Goal: Navigation & Orientation: Understand site structure

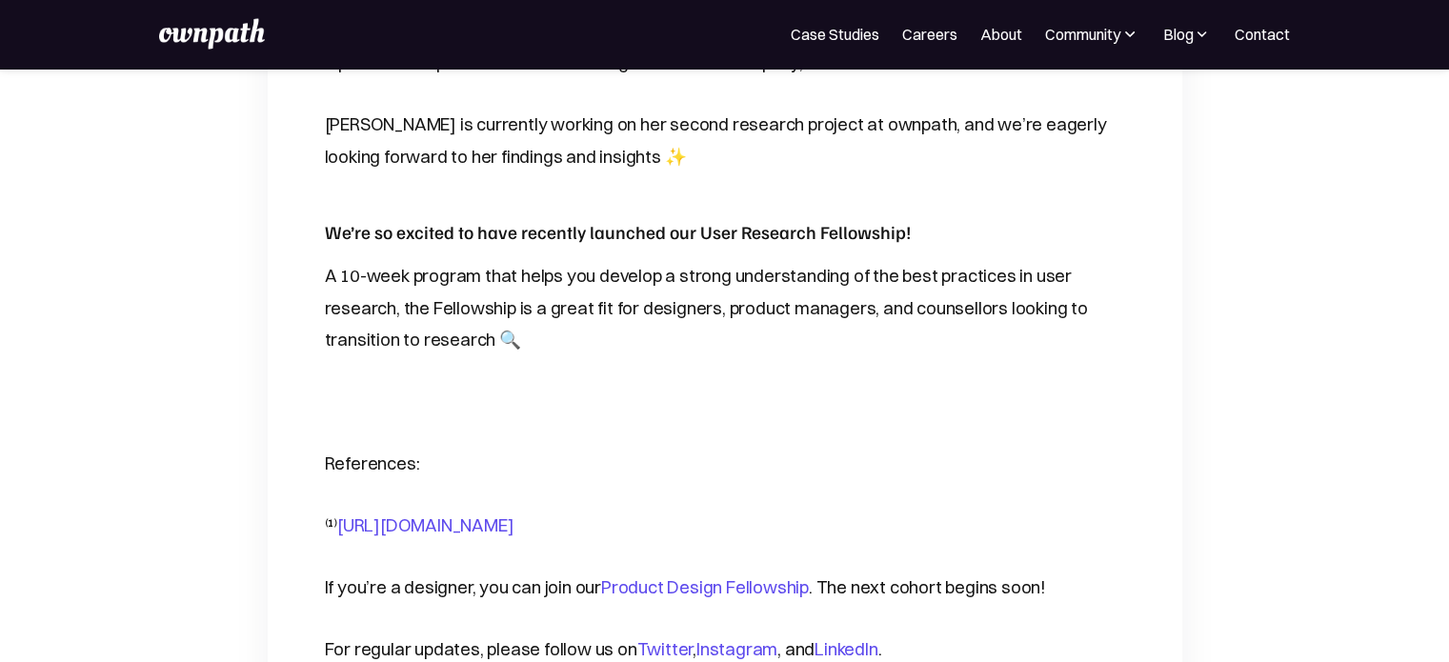
scroll to position [3927, 0]
click at [919, 22] on div "For Companies Case Studies Careers About Community Events Resources Design Resi…" at bounding box center [724, 34] width 1130 height 30
click at [921, 31] on link "Careers" at bounding box center [929, 34] width 55 height 23
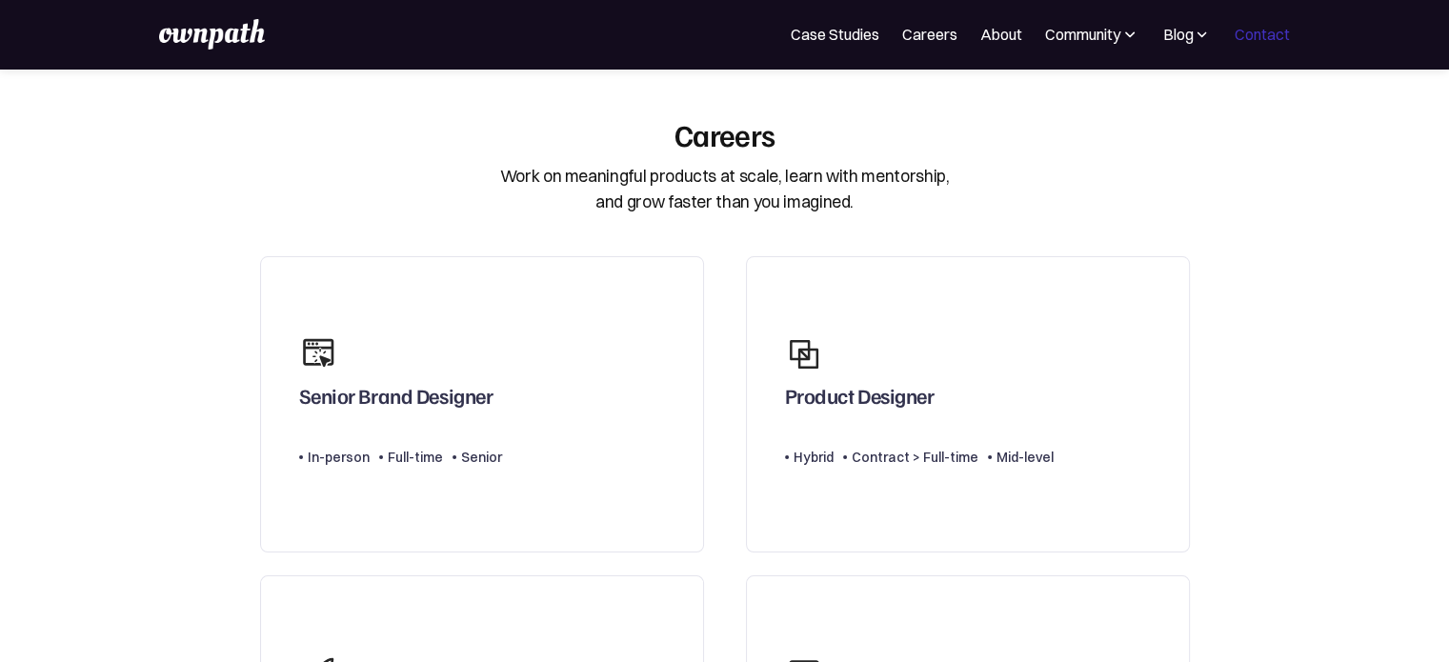
click at [1254, 27] on link "Contact" at bounding box center [1262, 34] width 55 height 23
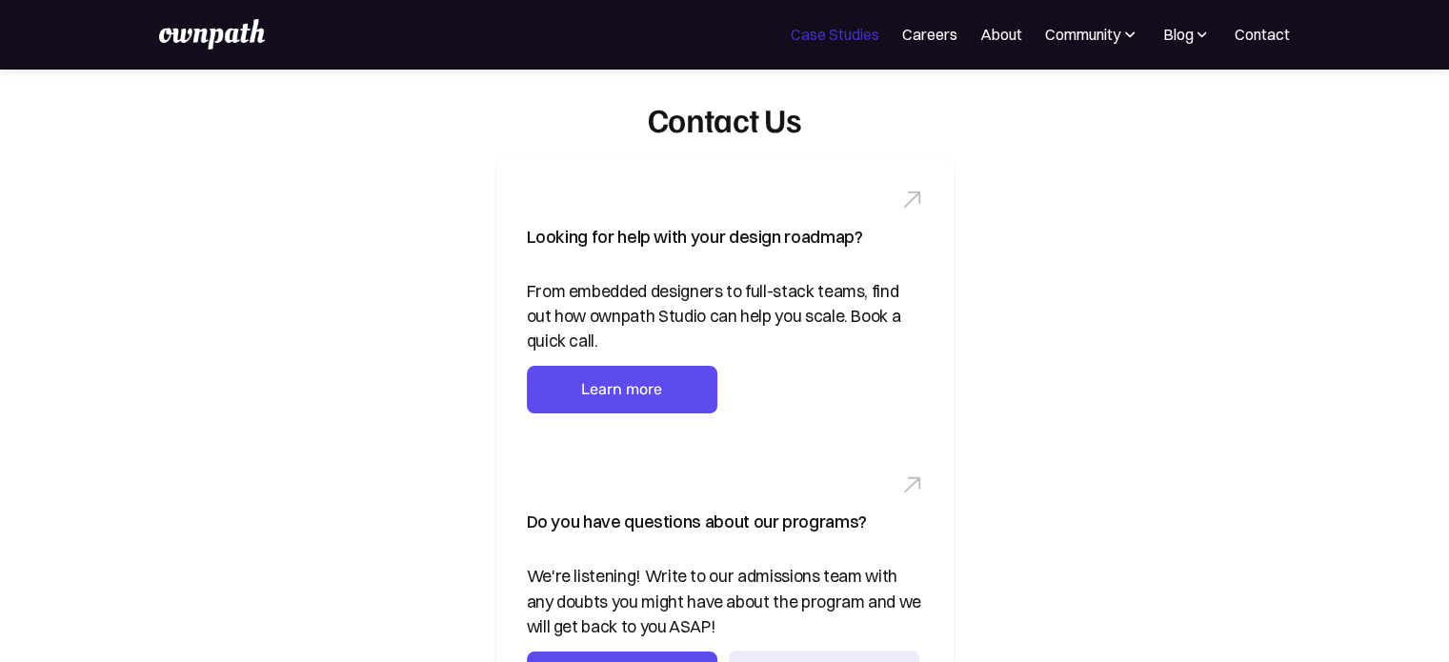
click at [819, 33] on link "Case Studies" at bounding box center [835, 34] width 89 height 23
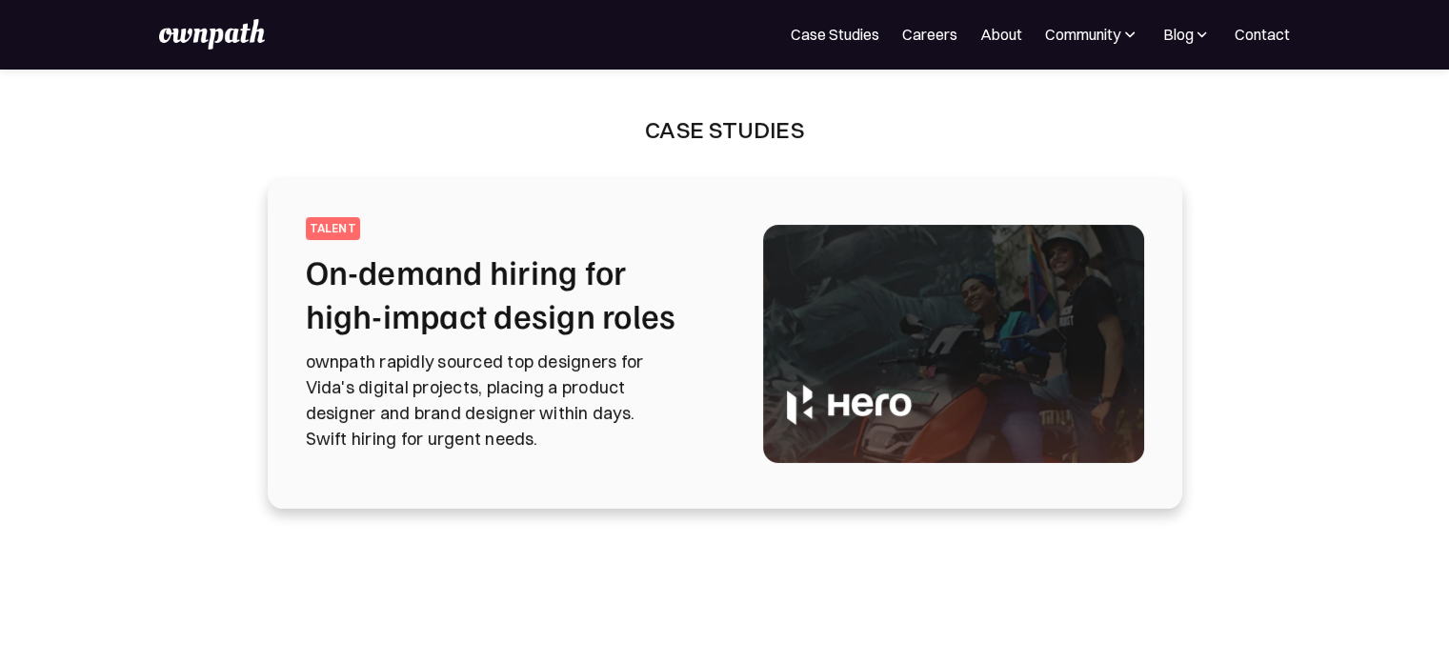
click at [248, 56] on div "For Companies Case Studies Careers About Community Events Resources Design Resi…" at bounding box center [724, 34] width 1449 height 69
click at [252, 38] on img at bounding box center [211, 34] width 105 height 30
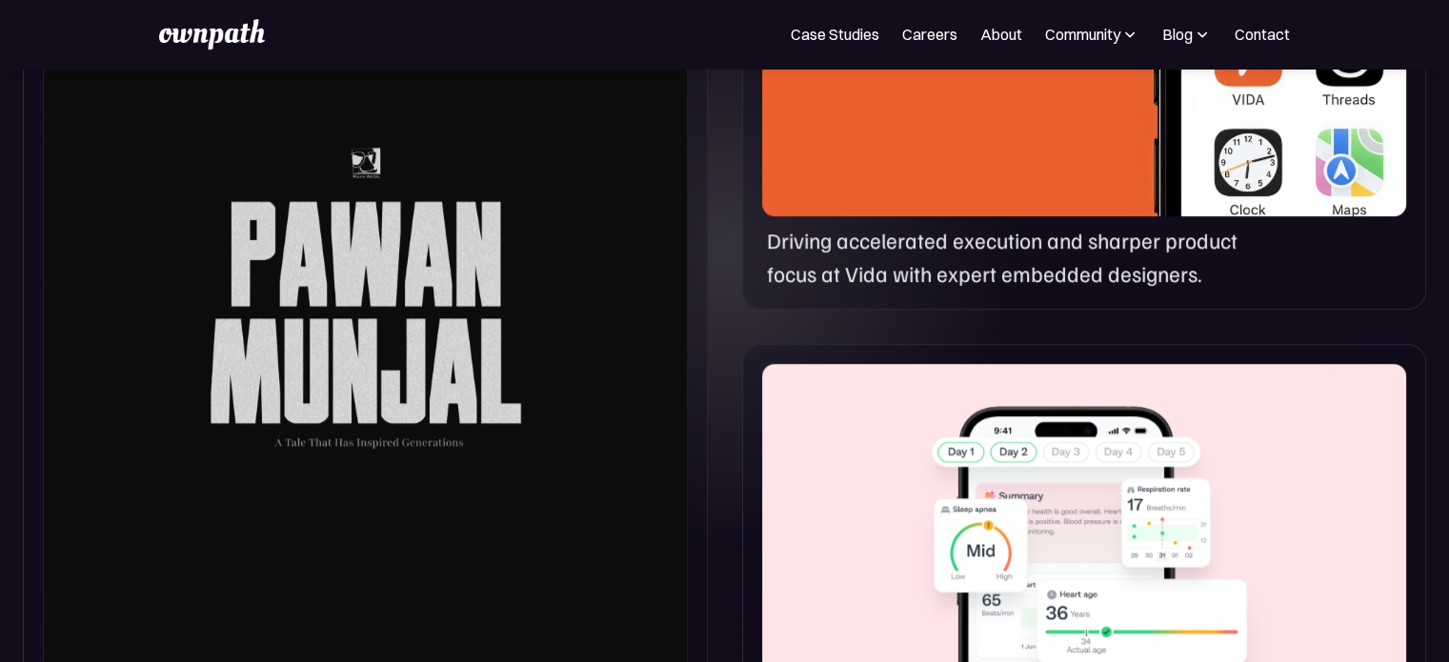
scroll to position [914, 0]
